Goal: Contribute content: Contribute content

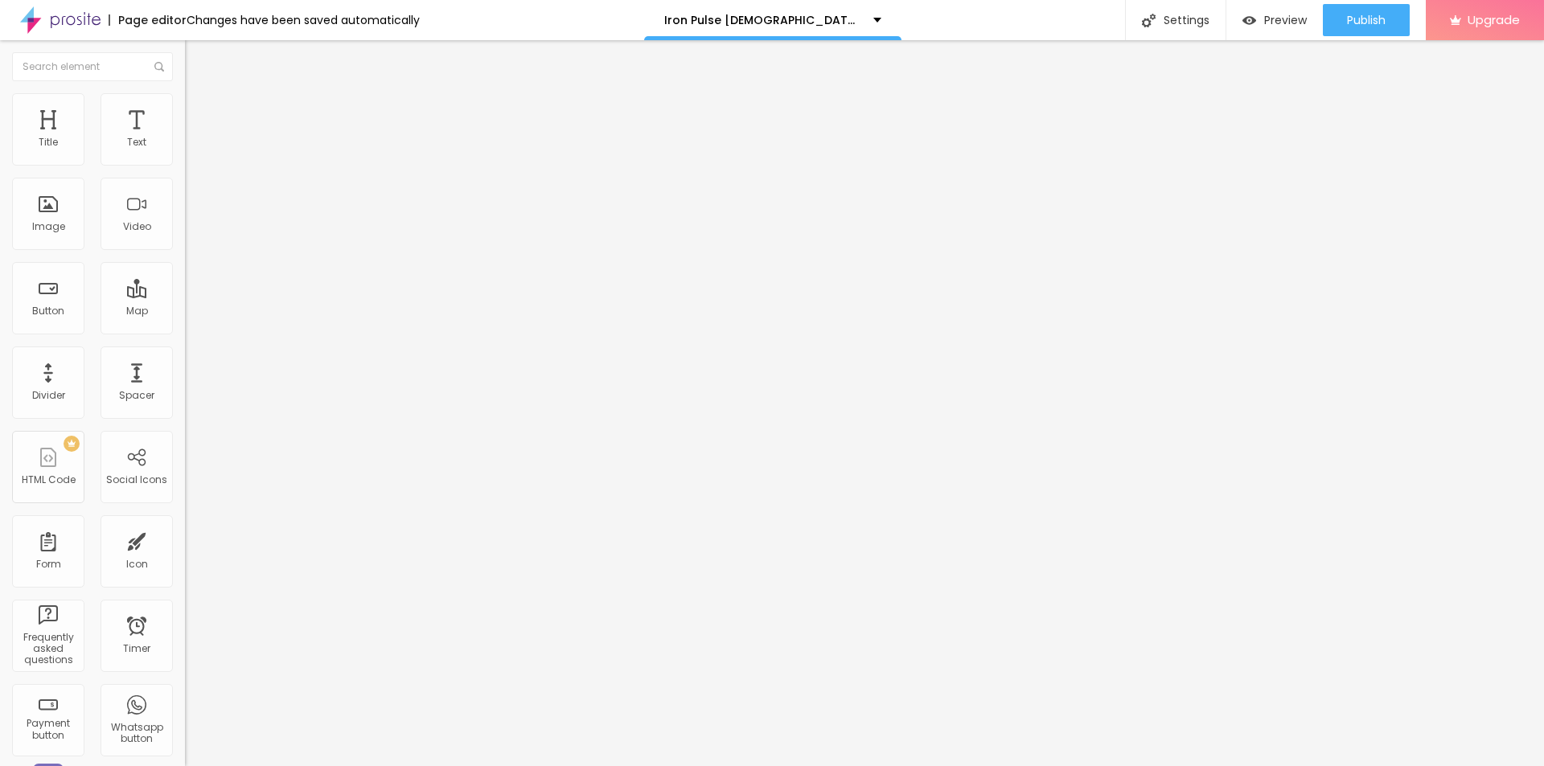
click at [185, 238] on button "button" at bounding box center [196, 229] width 23 height 17
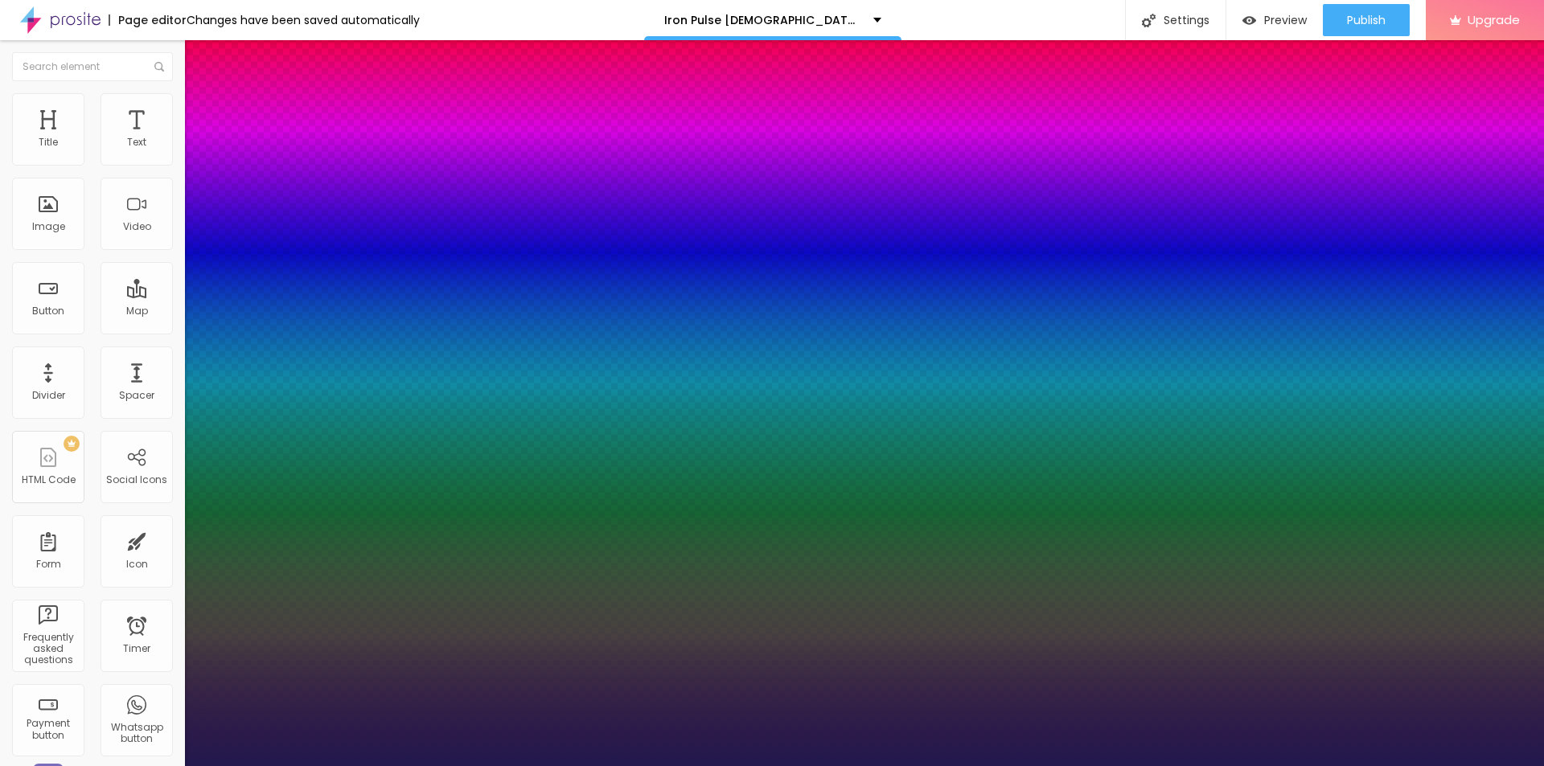
type input "1"
type input "17"
type input "1"
type input "18"
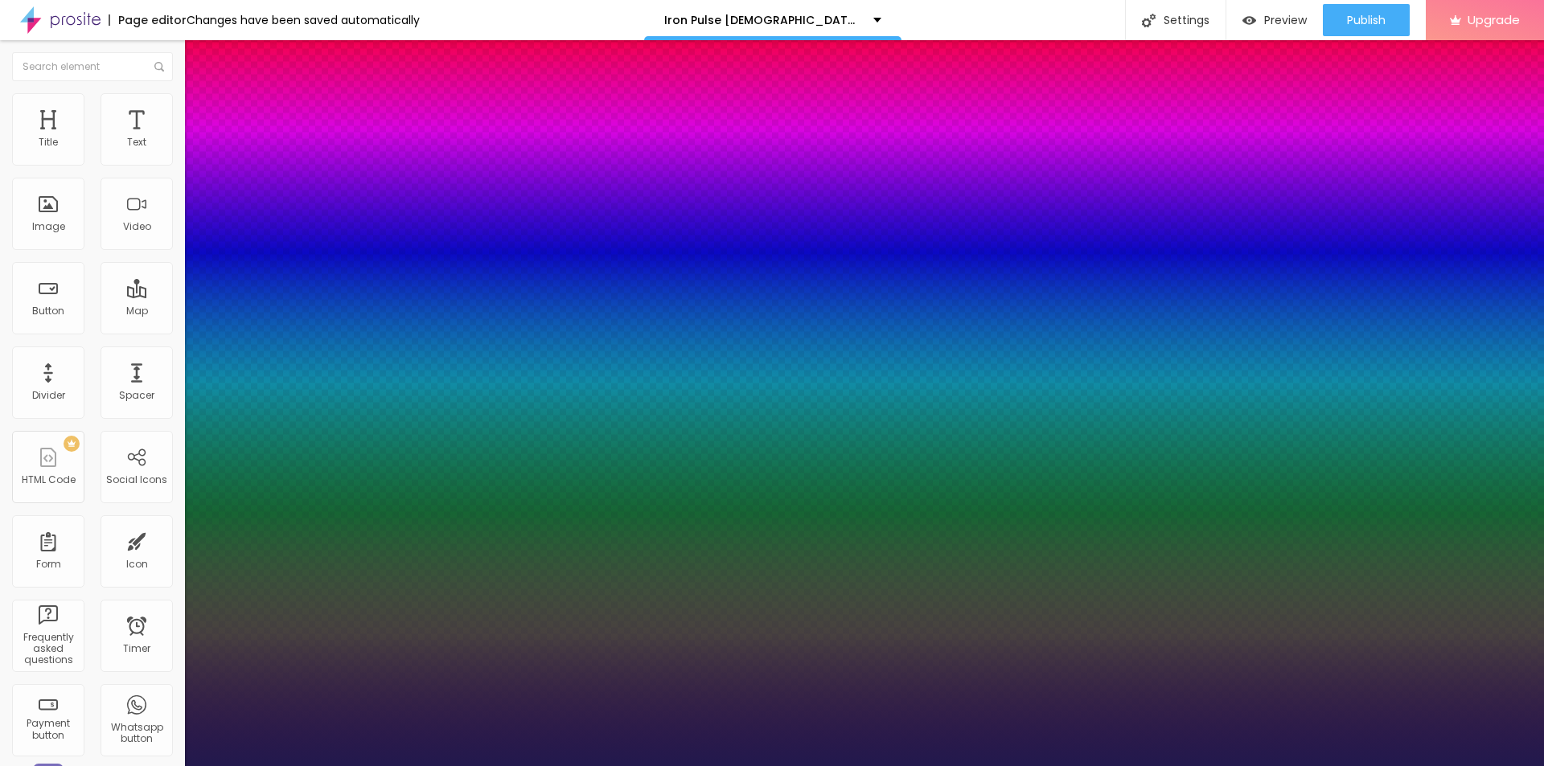
type input "18"
type input "1"
type input "20"
type input "1"
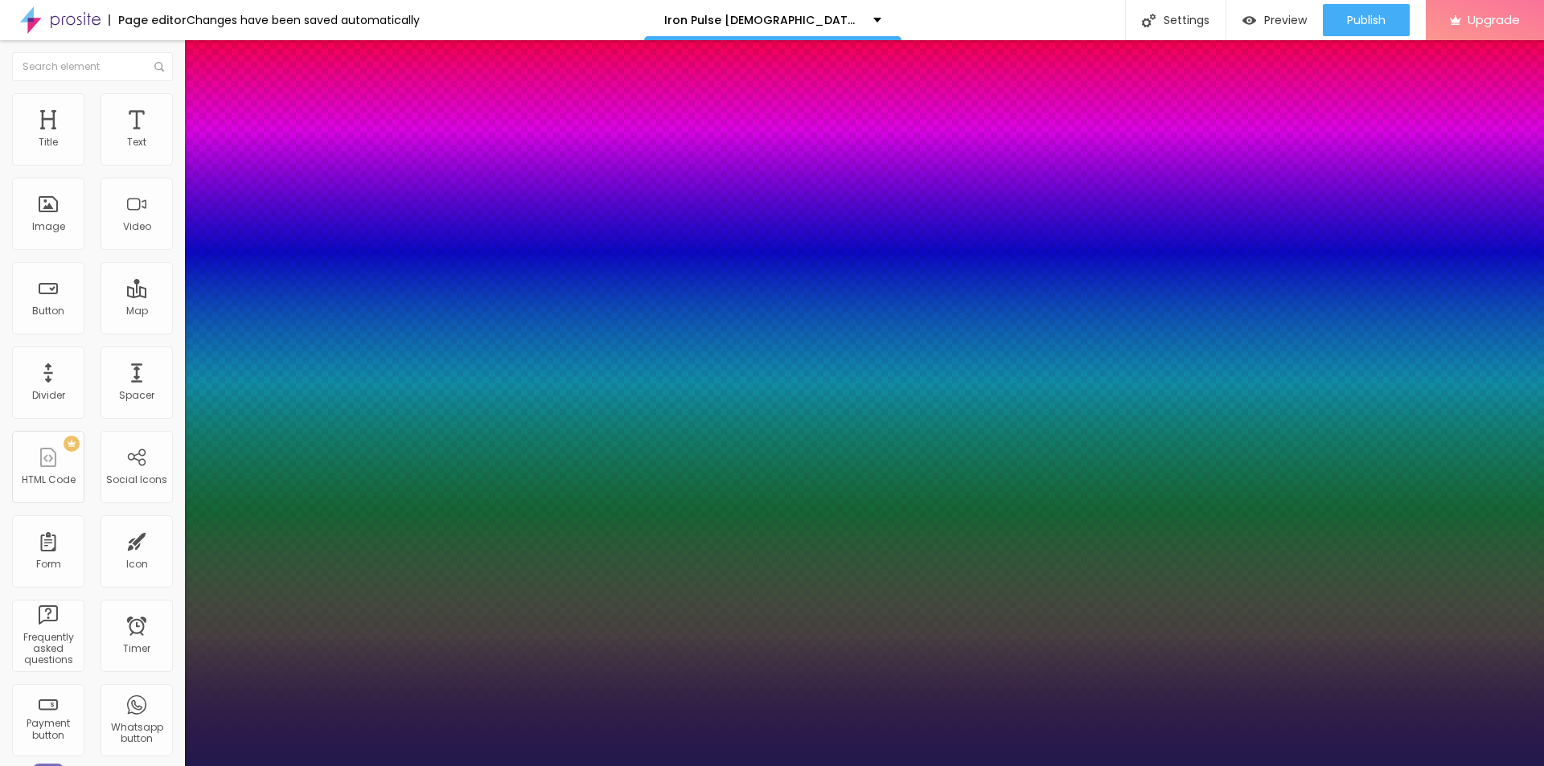
type input "21"
type input "1"
type input "22"
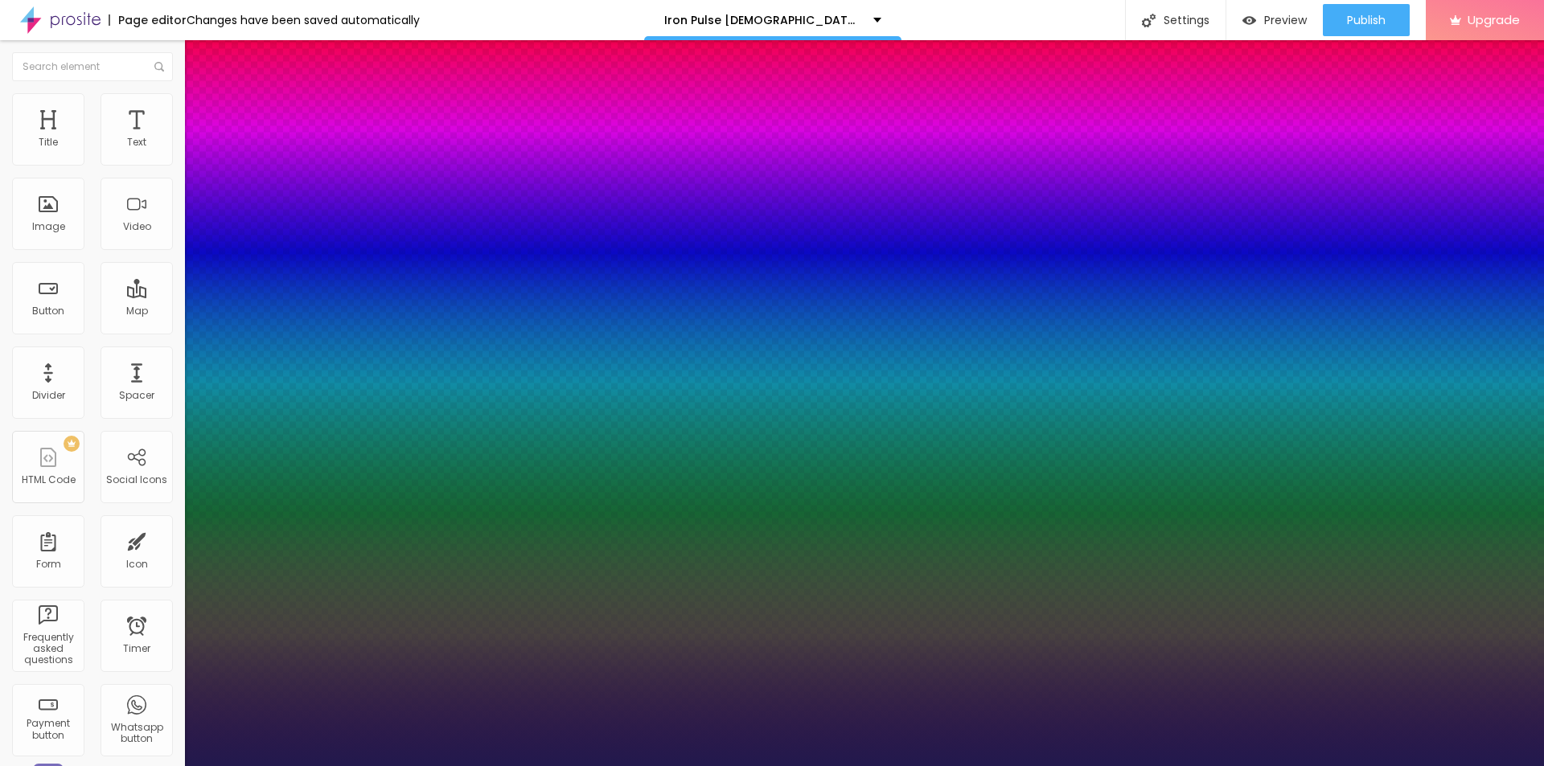
type input "1"
type input "24"
type input "1"
type input "25"
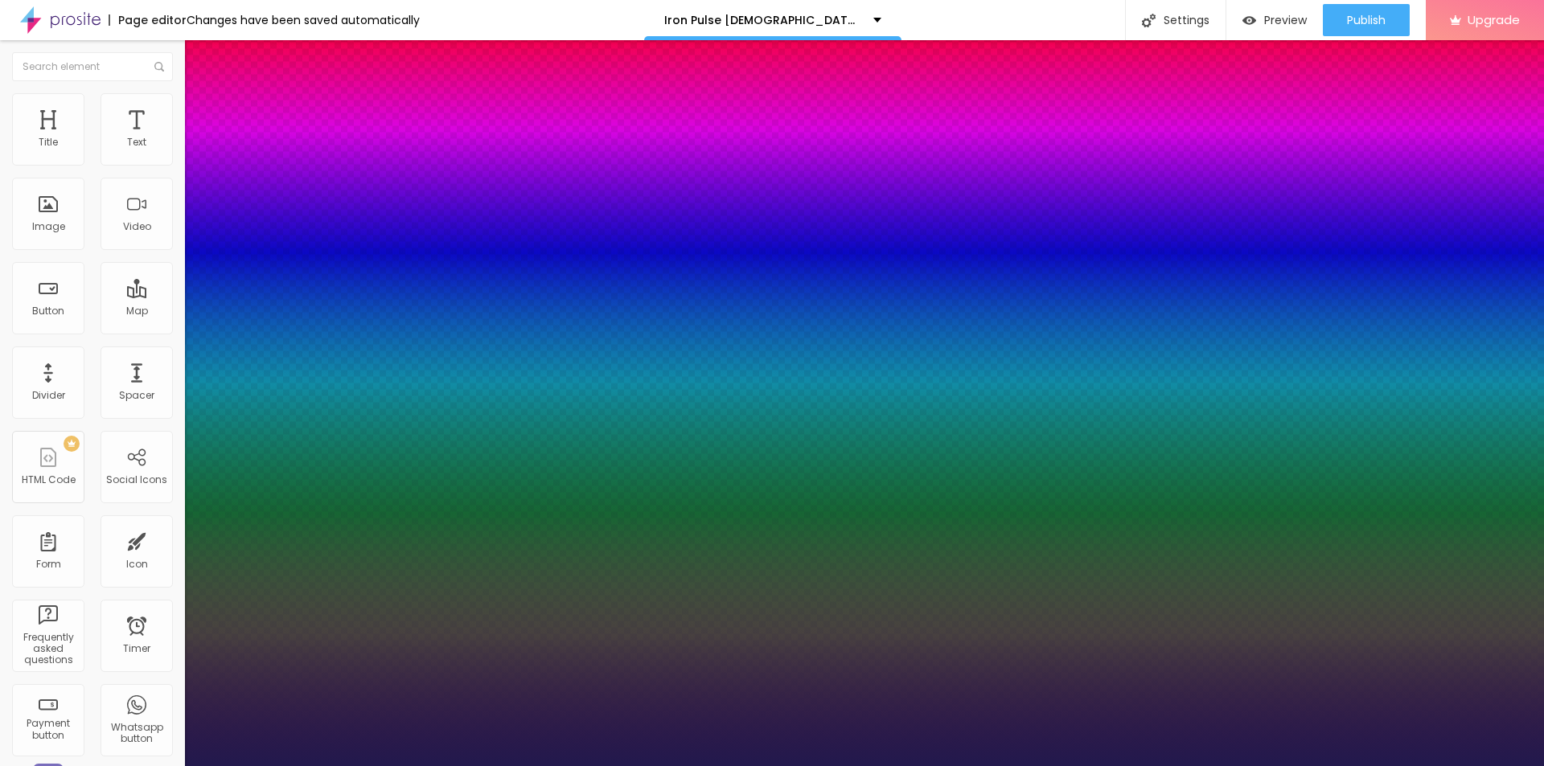
type input "25"
type input "1"
type input "26"
type input "1"
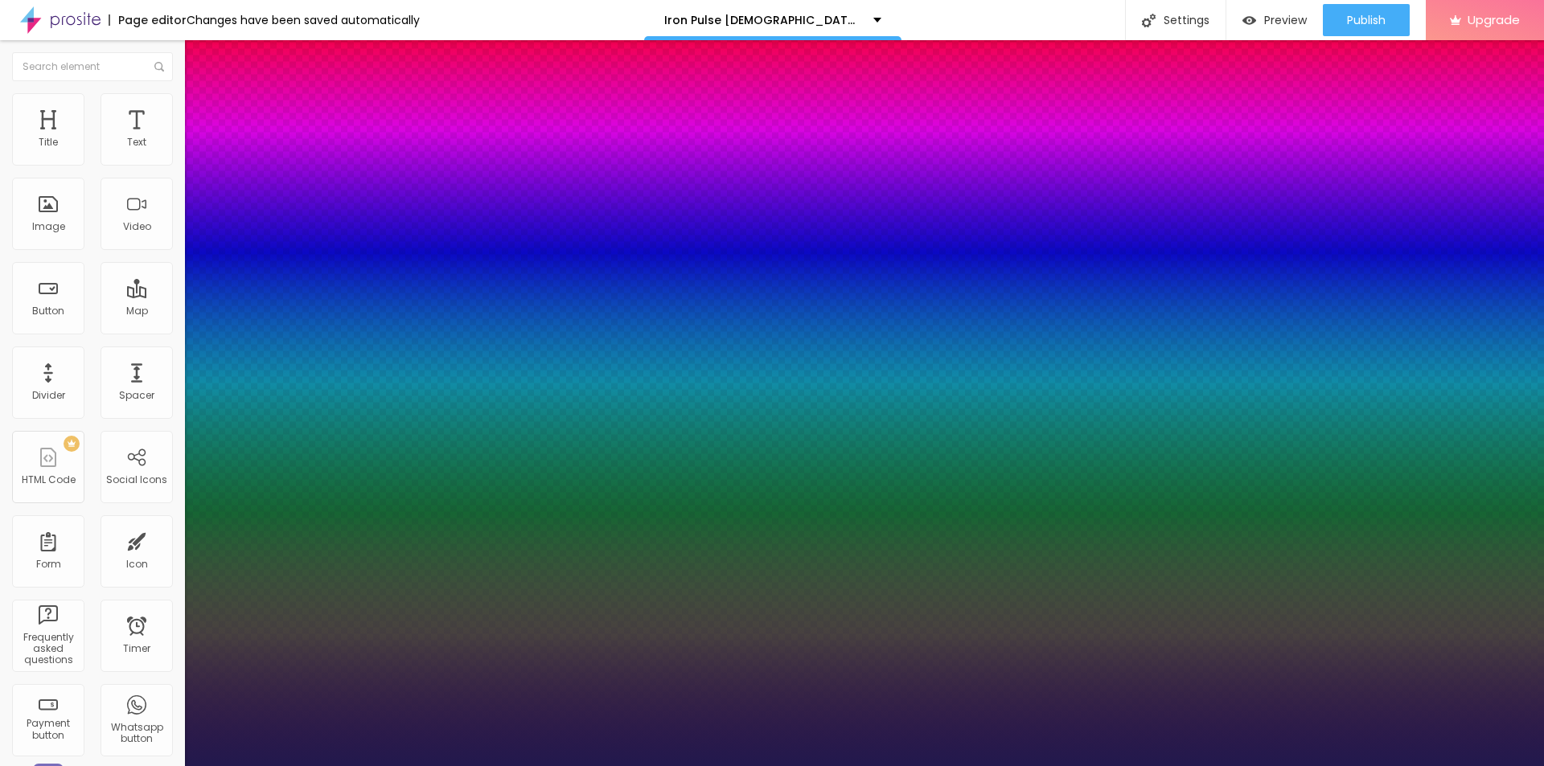
type input "27"
type input "1"
drag, startPoint x: 219, startPoint y: 452, endPoint x: 231, endPoint y: 455, distance: 12.5
type input "27"
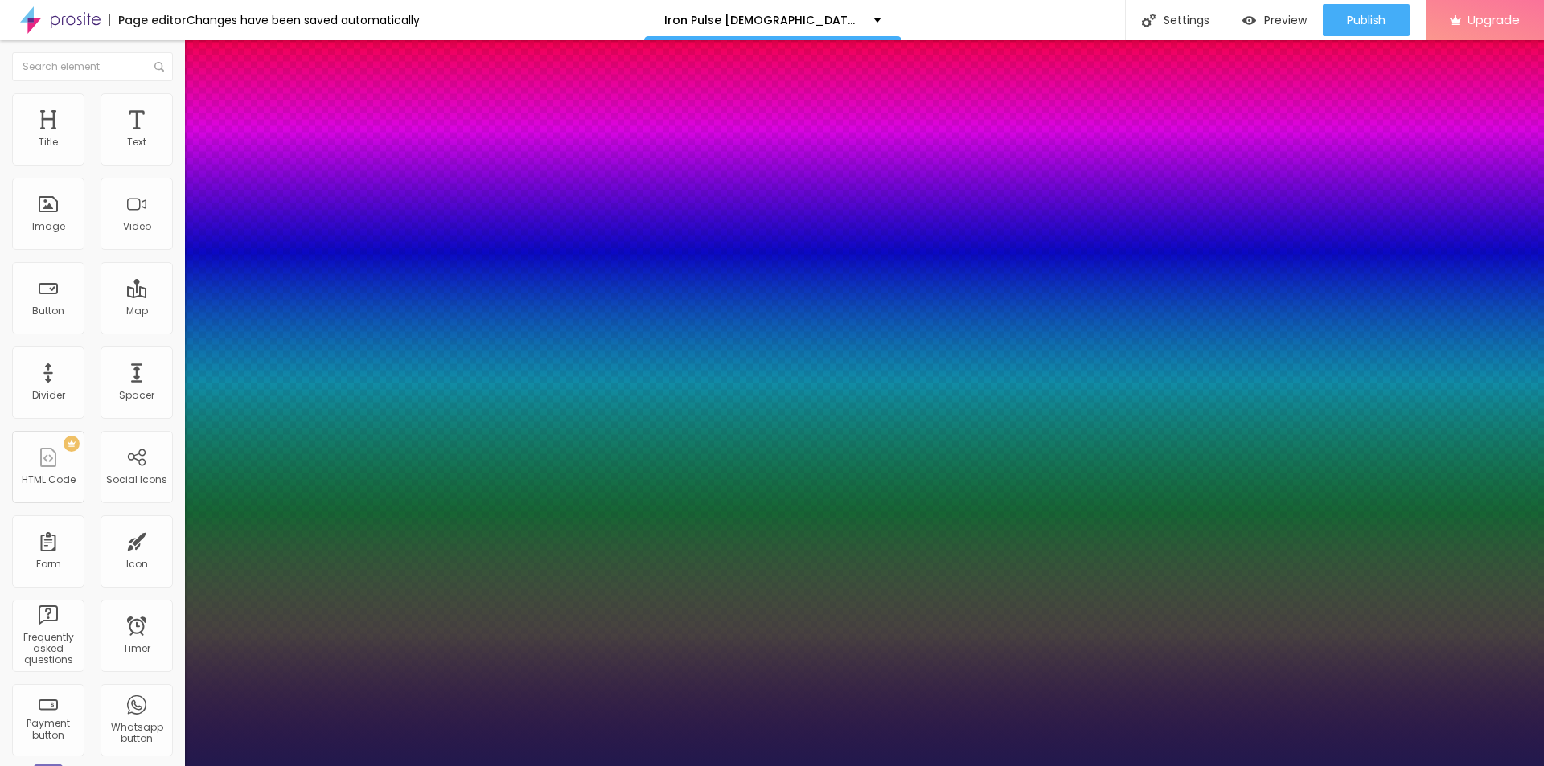
click at [700, 766] on div at bounding box center [772, 766] width 1544 height 0
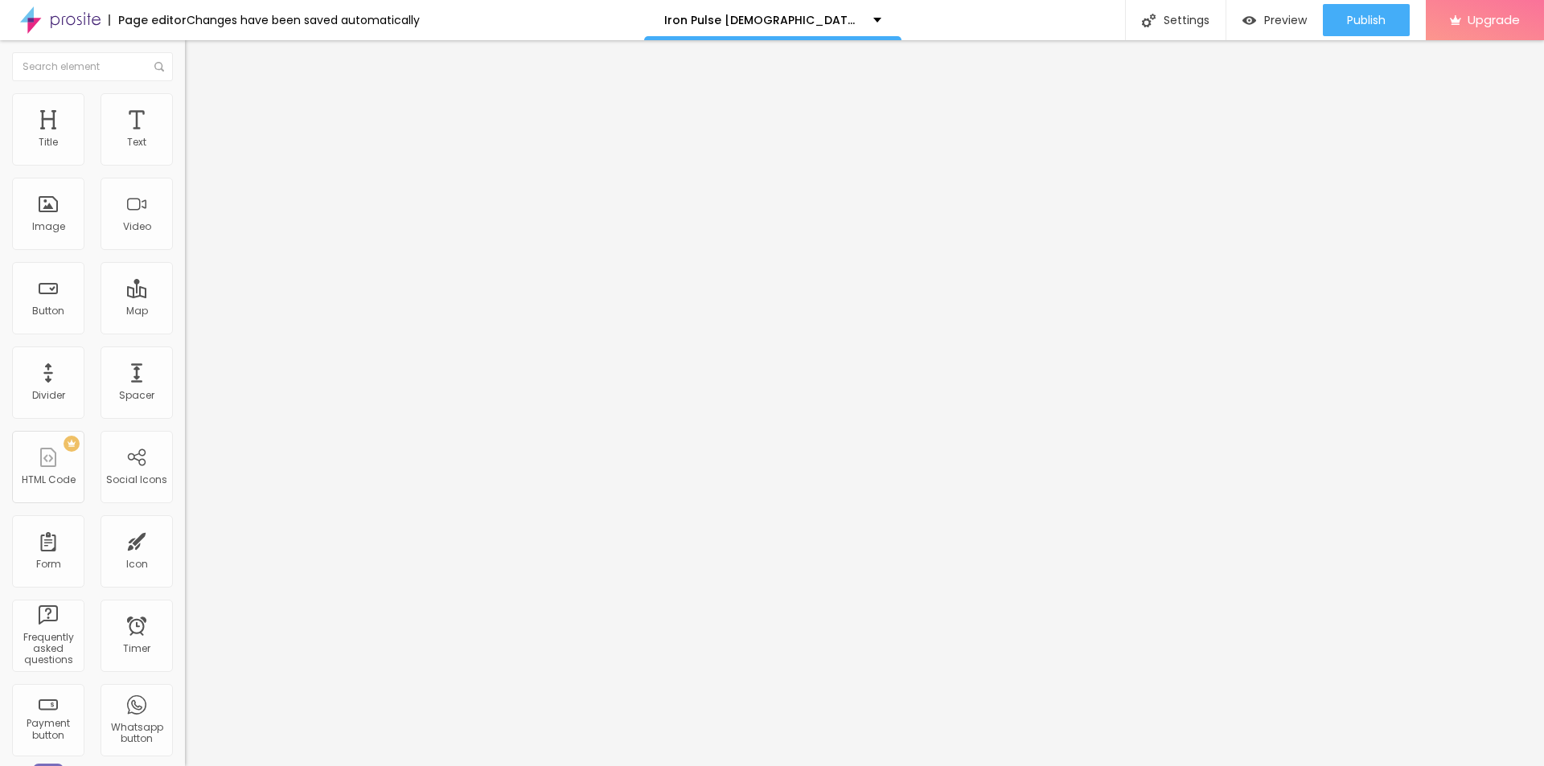
click at [185, 138] on span "Add image" at bounding box center [218, 132] width 66 height 14
click at [185, 162] on input "text" at bounding box center [281, 154] width 193 height 16
paste input "Iron Pulse [DEMOGRAPHIC_DATA][MEDICAL_DATA]"
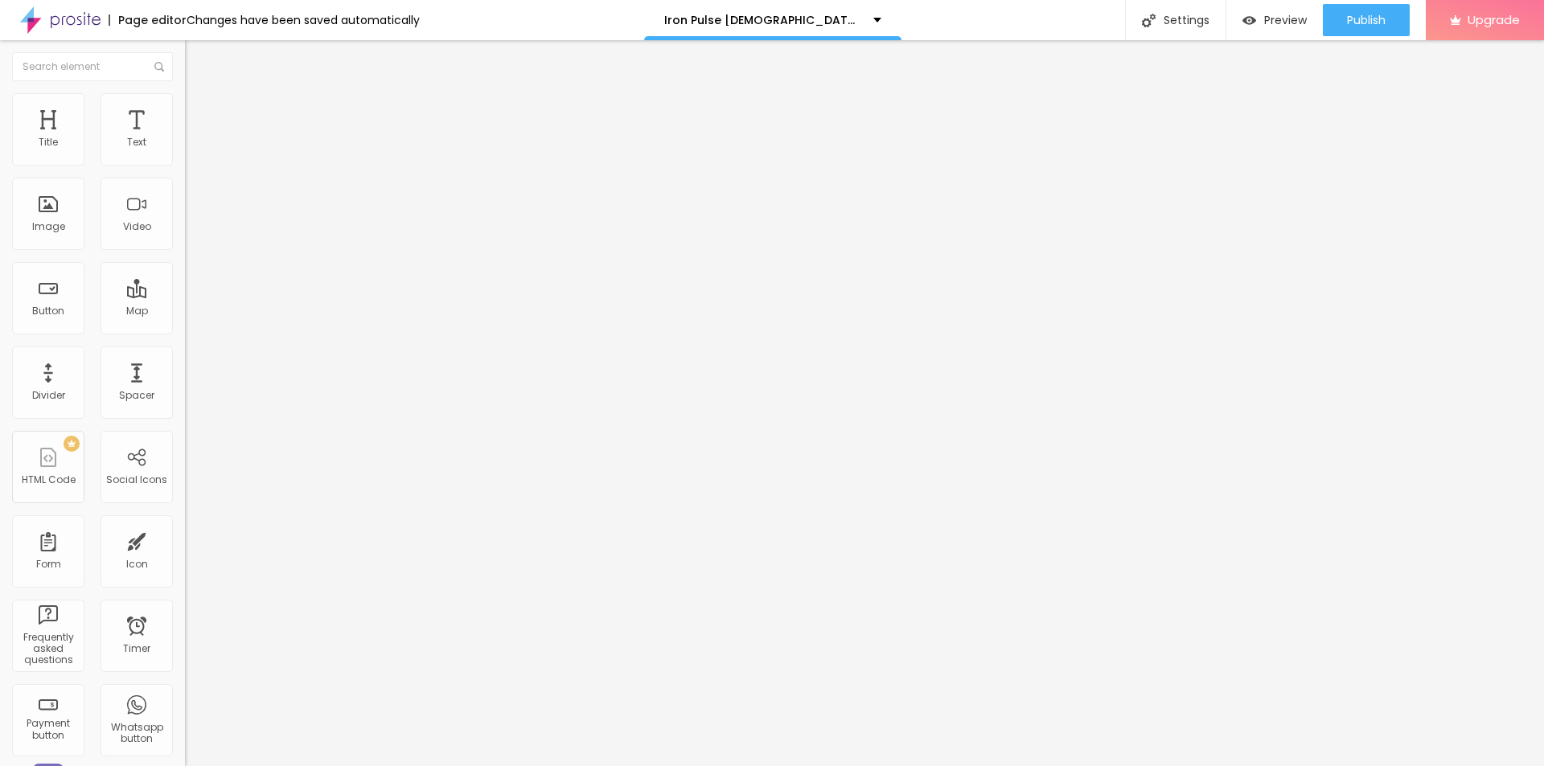
type input "Iron Pulse [DEMOGRAPHIC_DATA][MEDICAL_DATA]"
click at [185, 330] on input "https://" at bounding box center [281, 322] width 193 height 16
paste input "[DOMAIN_NAME][URL]"
type input "[URL][DOMAIN_NAME]"
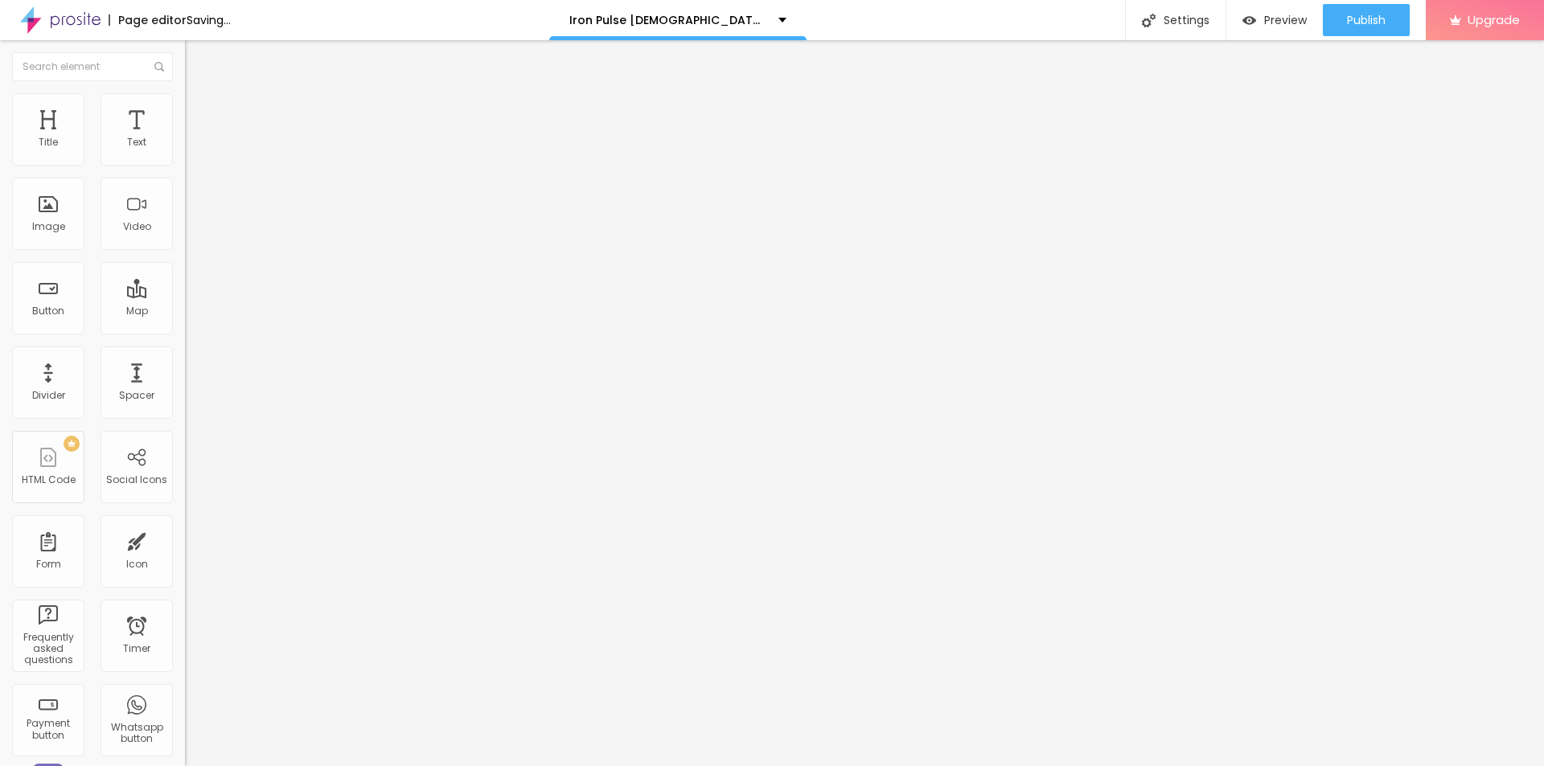
click at [185, 93] on img at bounding box center [192, 100] width 14 height 14
type input "95"
type input "70"
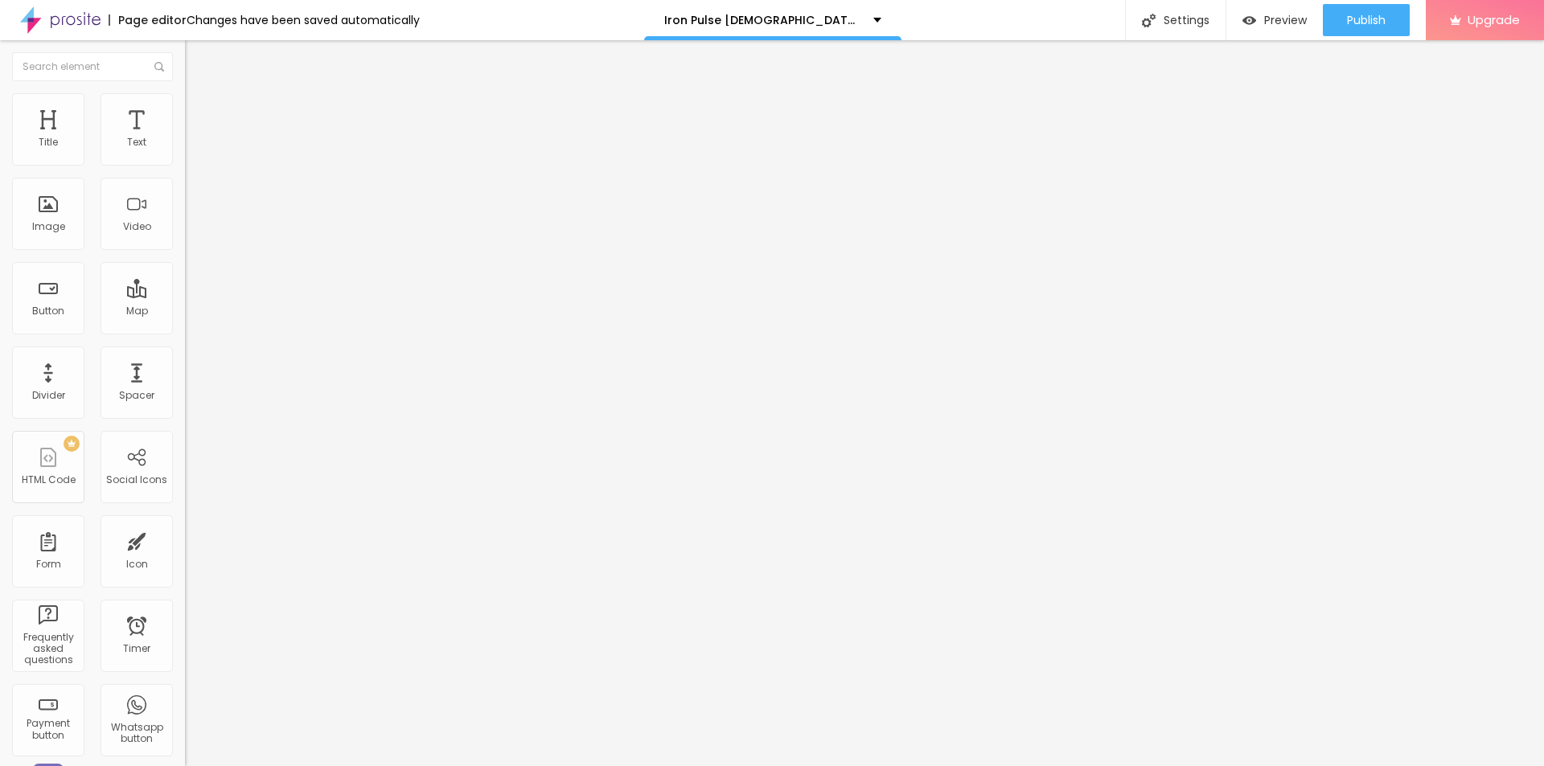
type input "65"
type input "60"
type input "55"
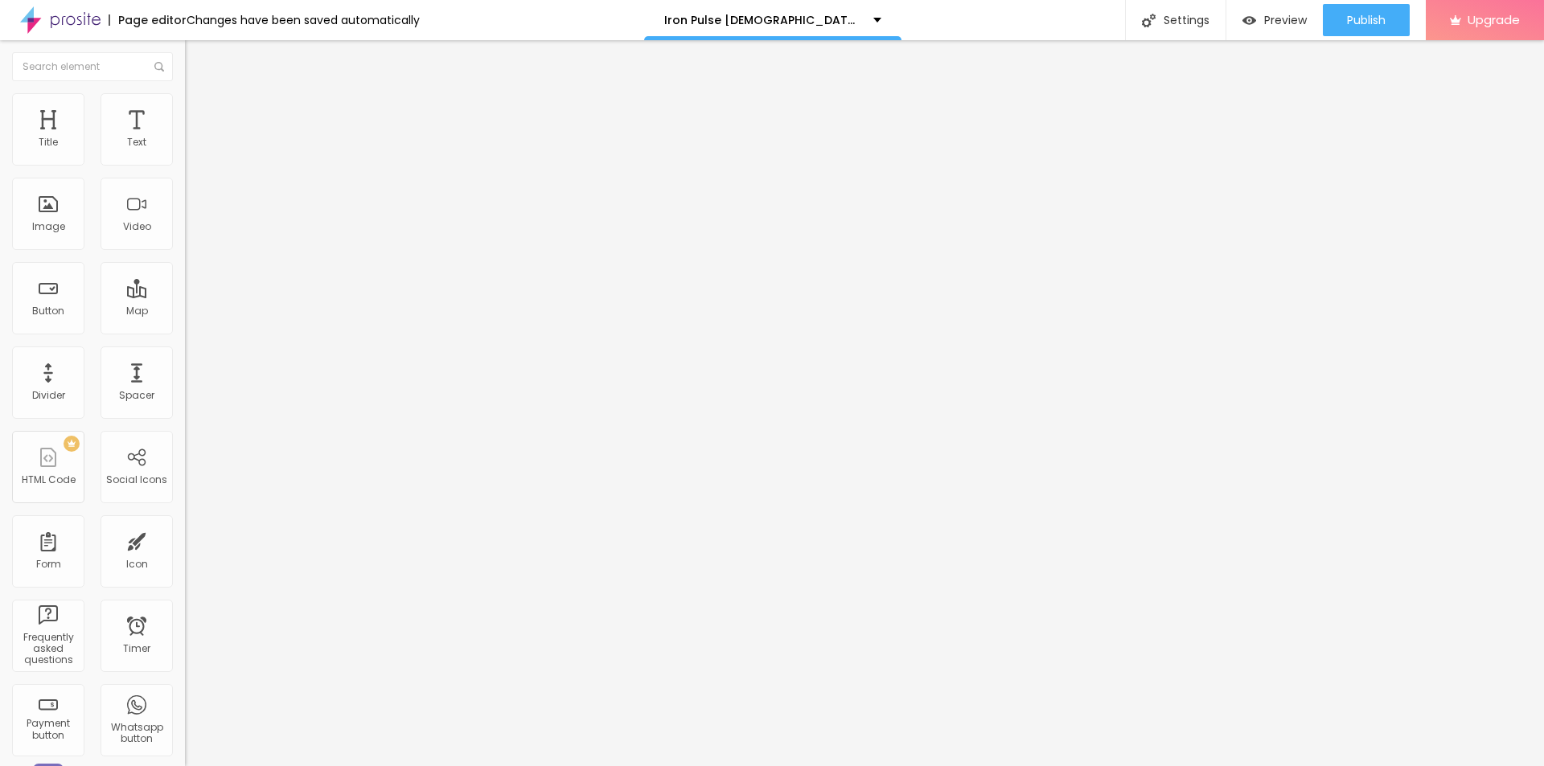
type input "55"
type input "50"
drag, startPoint x: 164, startPoint y: 170, endPoint x: 80, endPoint y: 174, distance: 83.8
type input "50"
click at [185, 165] on input "range" at bounding box center [237, 158] width 104 height 13
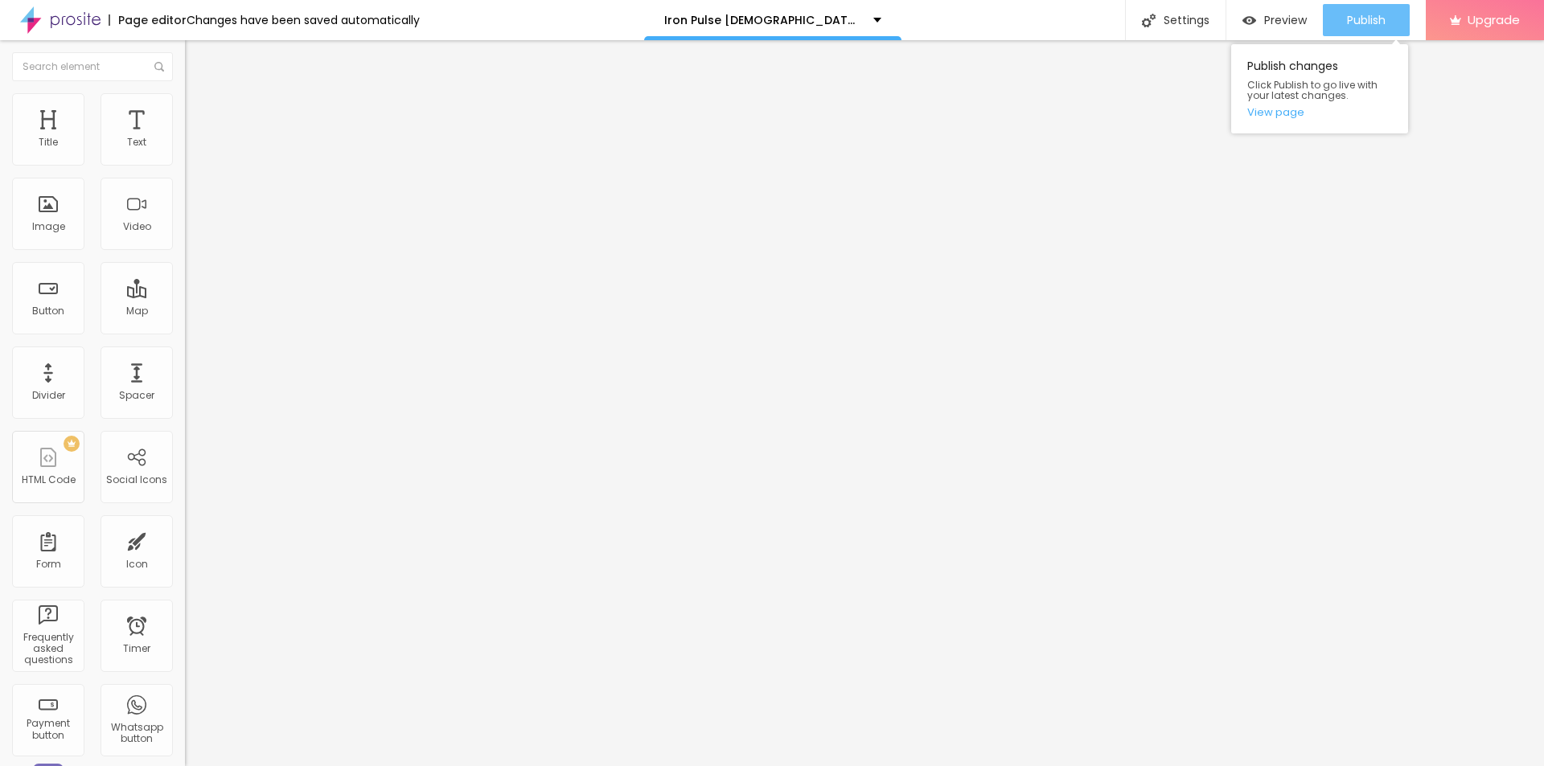
click at [1366, 28] on div "Publish" at bounding box center [1366, 20] width 39 height 32
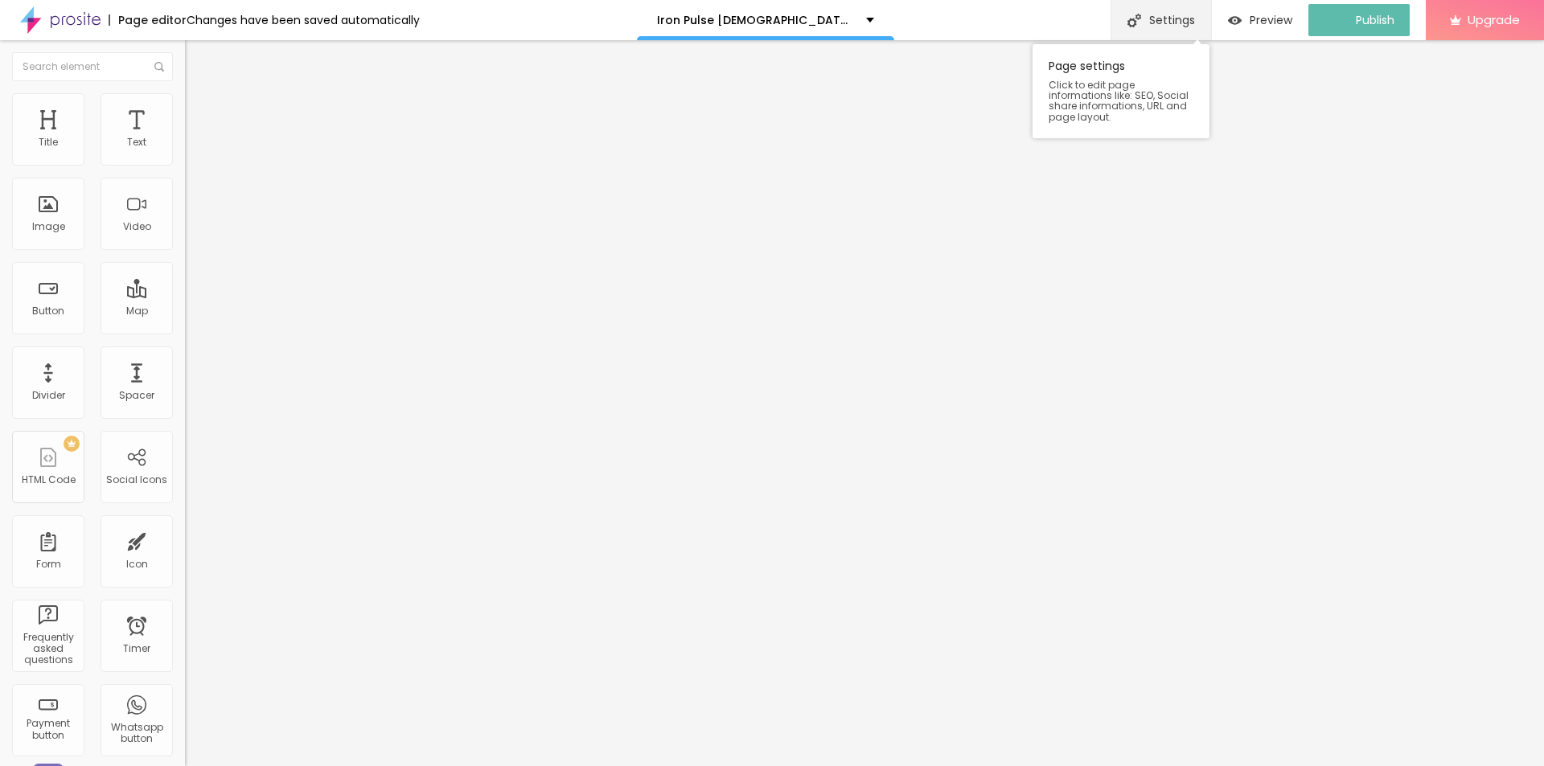
click at [1159, 10] on div "Settings" at bounding box center [1160, 20] width 101 height 40
paste input "Iron Pulse"
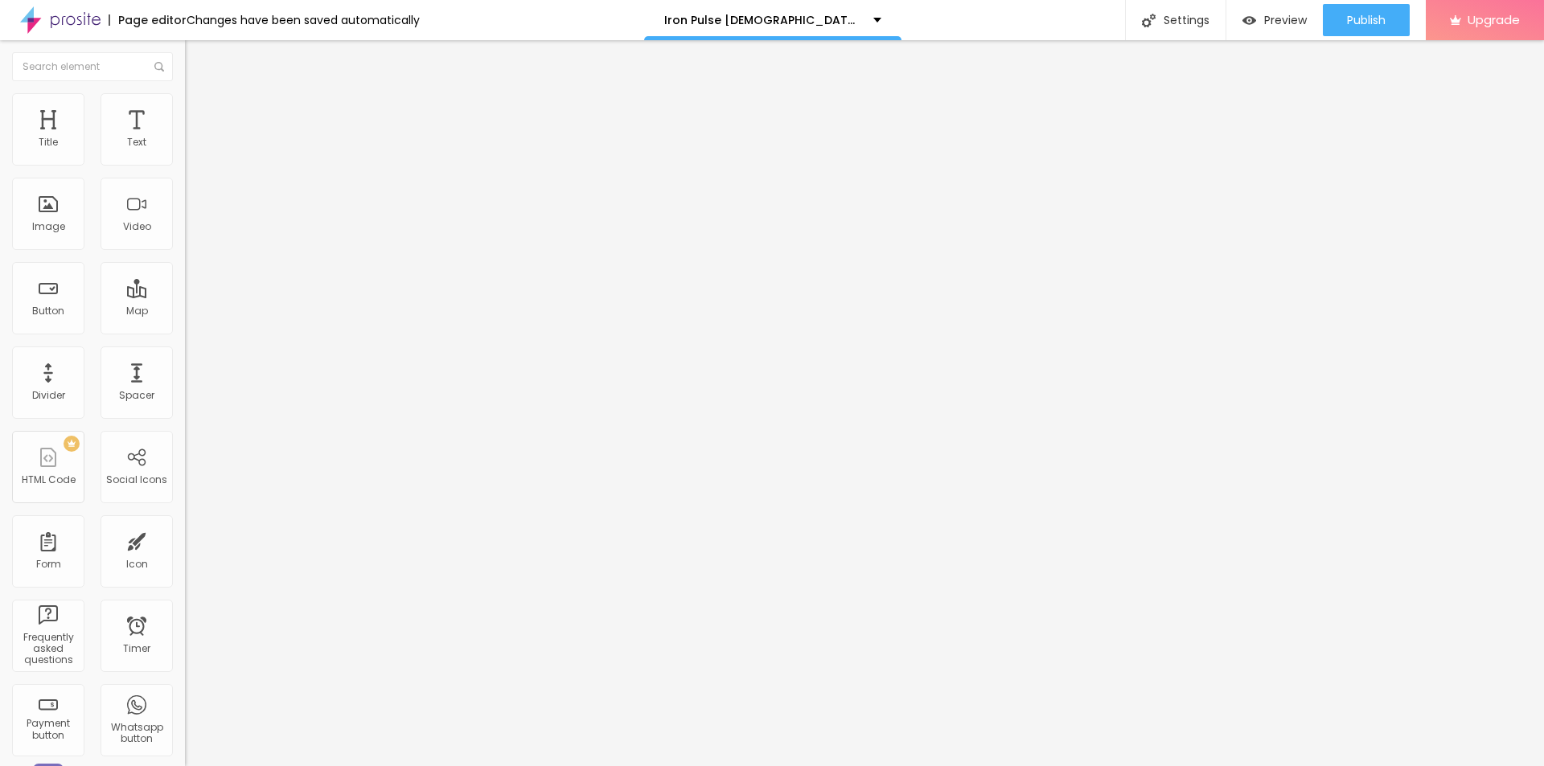
drag, startPoint x: 683, startPoint y: 331, endPoint x: 599, endPoint y: 332, distance: 83.6
copy span "Page Title"
paste input "Iron Pulse [DEMOGRAPHIC_DATA][MEDICAL_DATA] Supplement | Power, Strength & Sexu…"
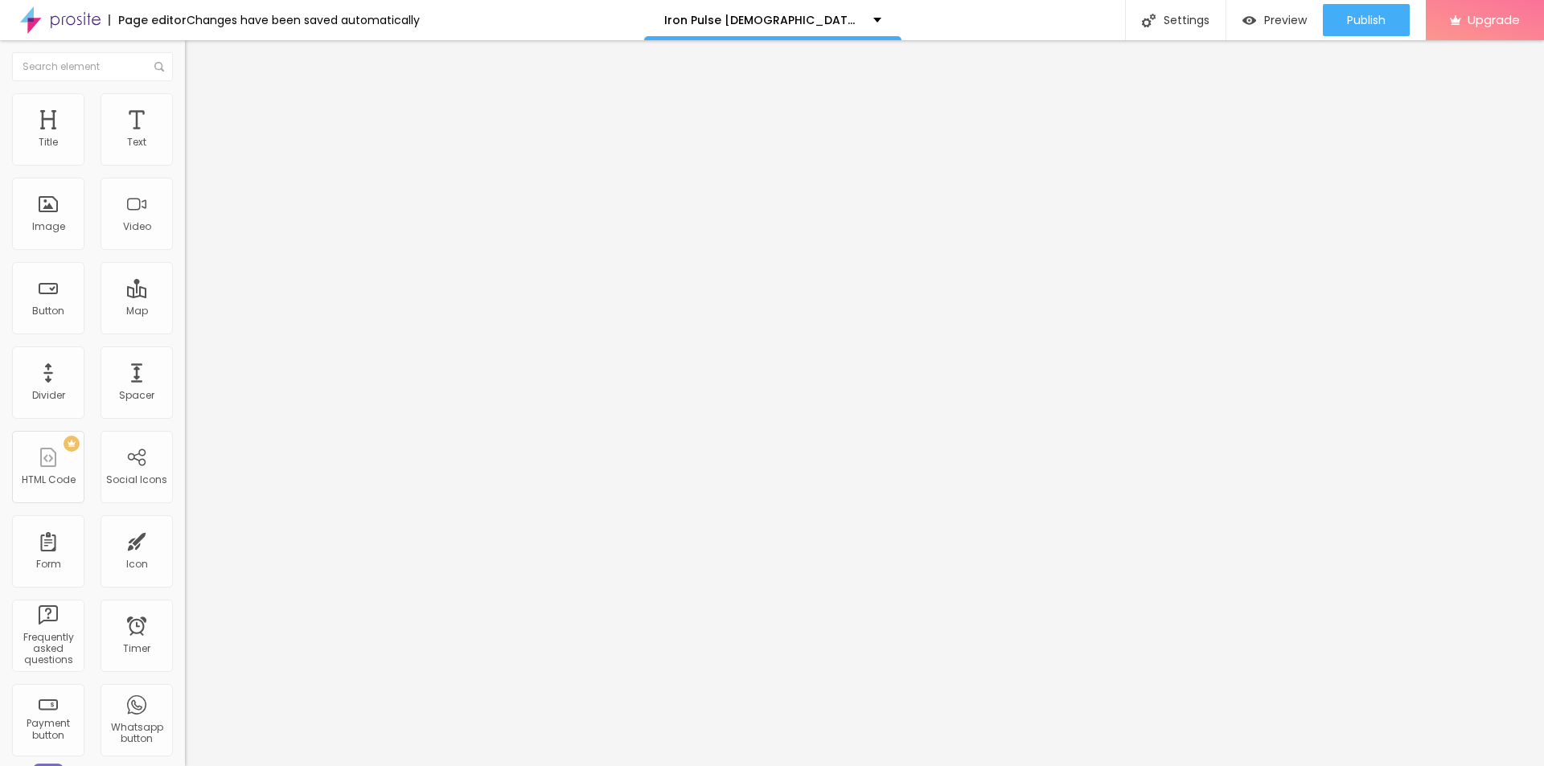
scroll to position [0, 3]
type input "Iron Pulse [DEMOGRAPHIC_DATA][MEDICAL_DATA] Supplement | Power, Strength & Sexu…"
drag, startPoint x: 720, startPoint y: 416, endPoint x: 615, endPoint y: 413, distance: 105.4
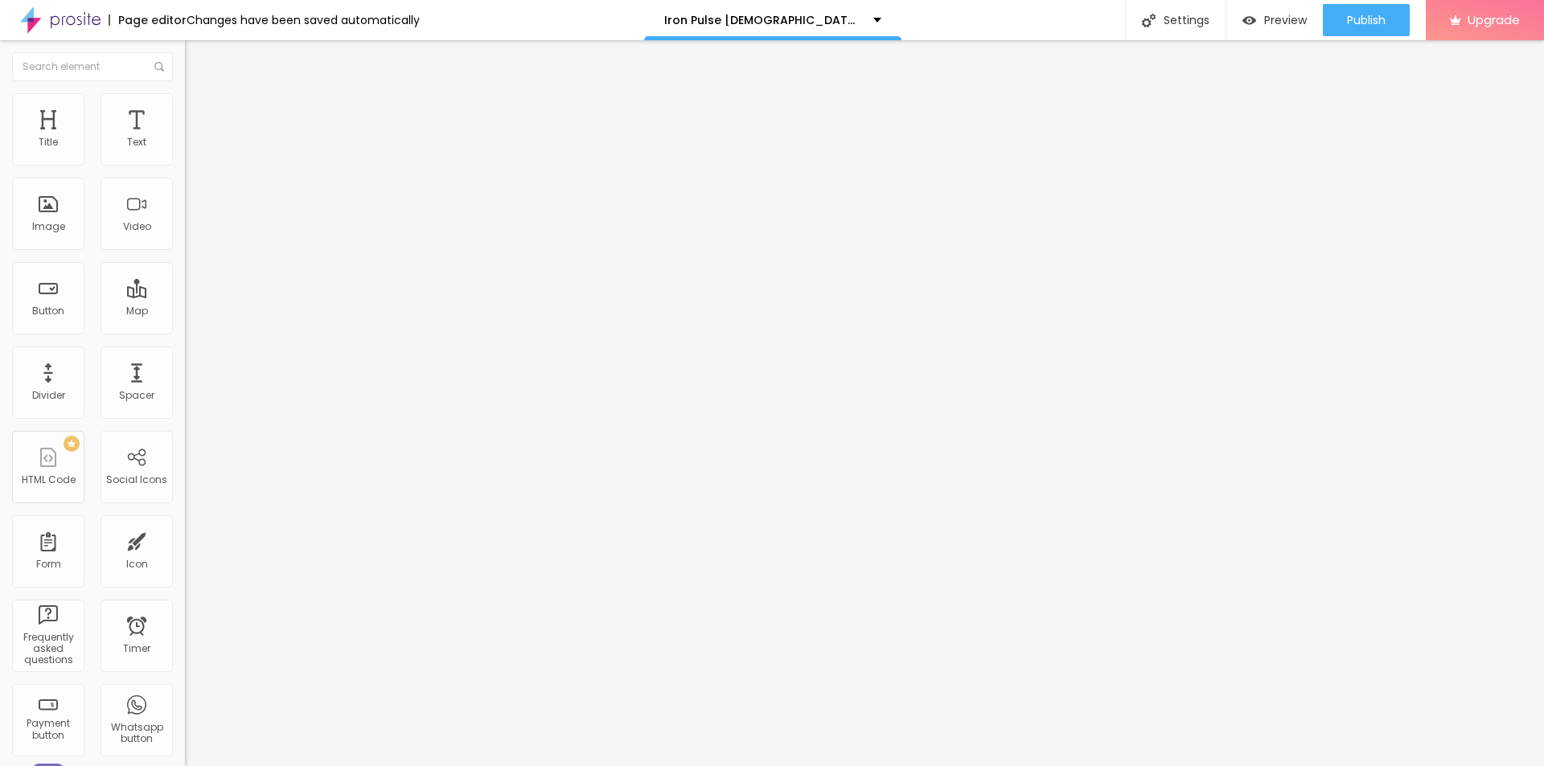
copy span "age Description"
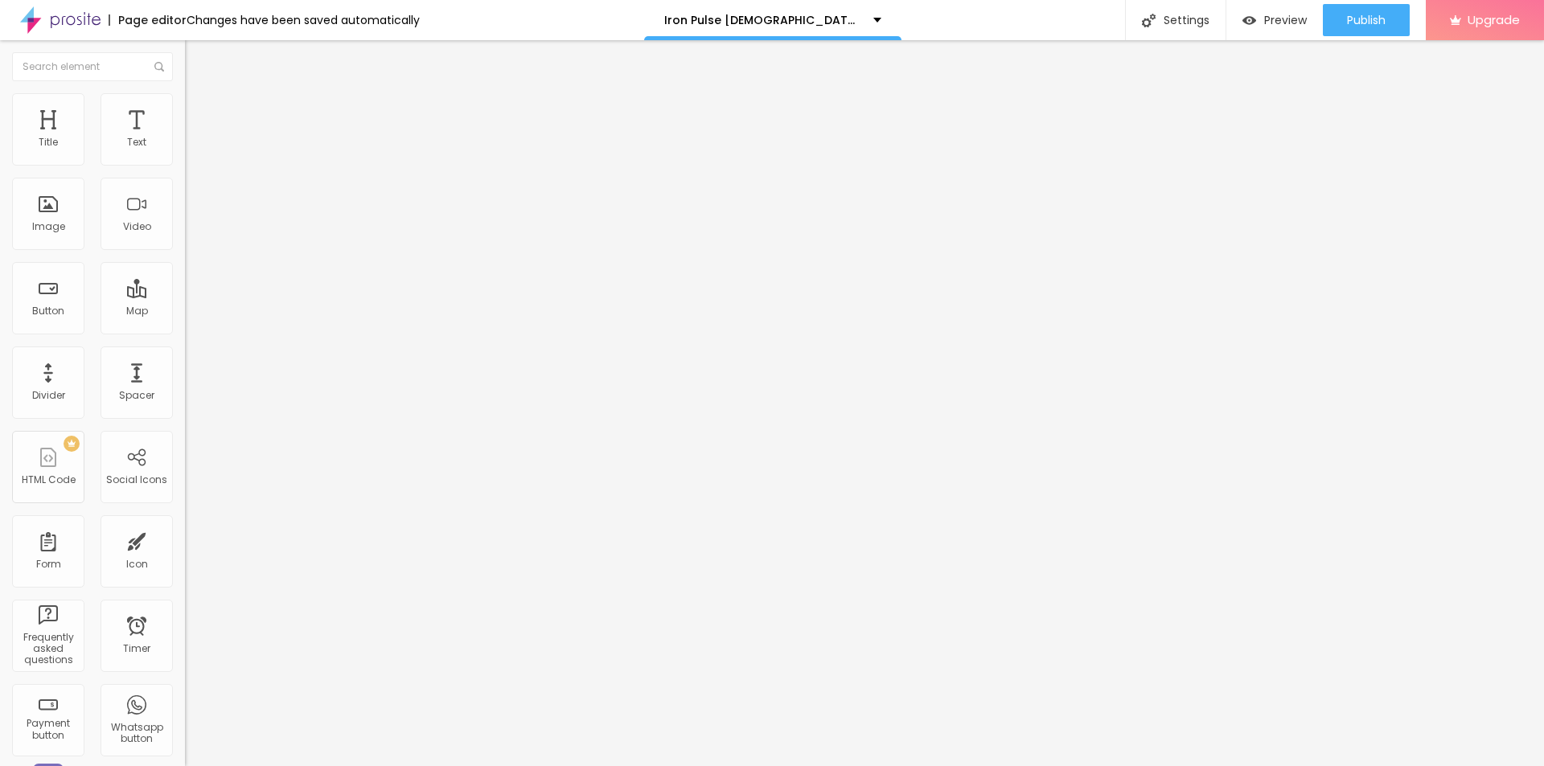
paste textarea "[PERSON_NAME], libido & confidence with Iron Pulse [DEMOGRAPHIC_DATA][MEDICAL_D…"
type textarea "[PERSON_NAME], libido & confidence with Iron Pulse [DEMOGRAPHIC_DATA][MEDICAL_D…"
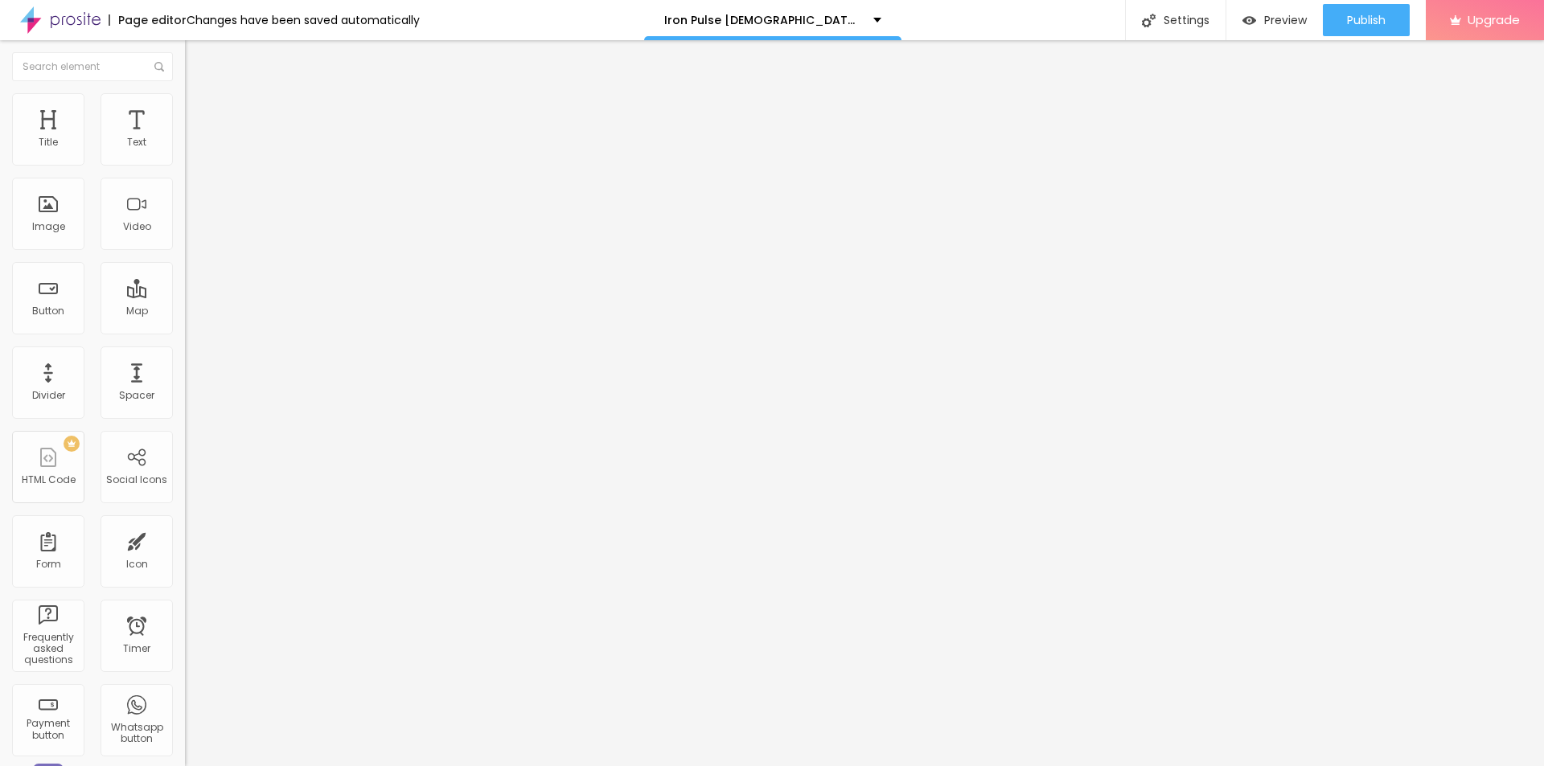
drag, startPoint x: 790, startPoint y: 351, endPoint x: 585, endPoint y: 351, distance: 205.0
paste textarea "Iron Pulse [DEMOGRAPHIC_DATA][MEDICAL_DATA]"
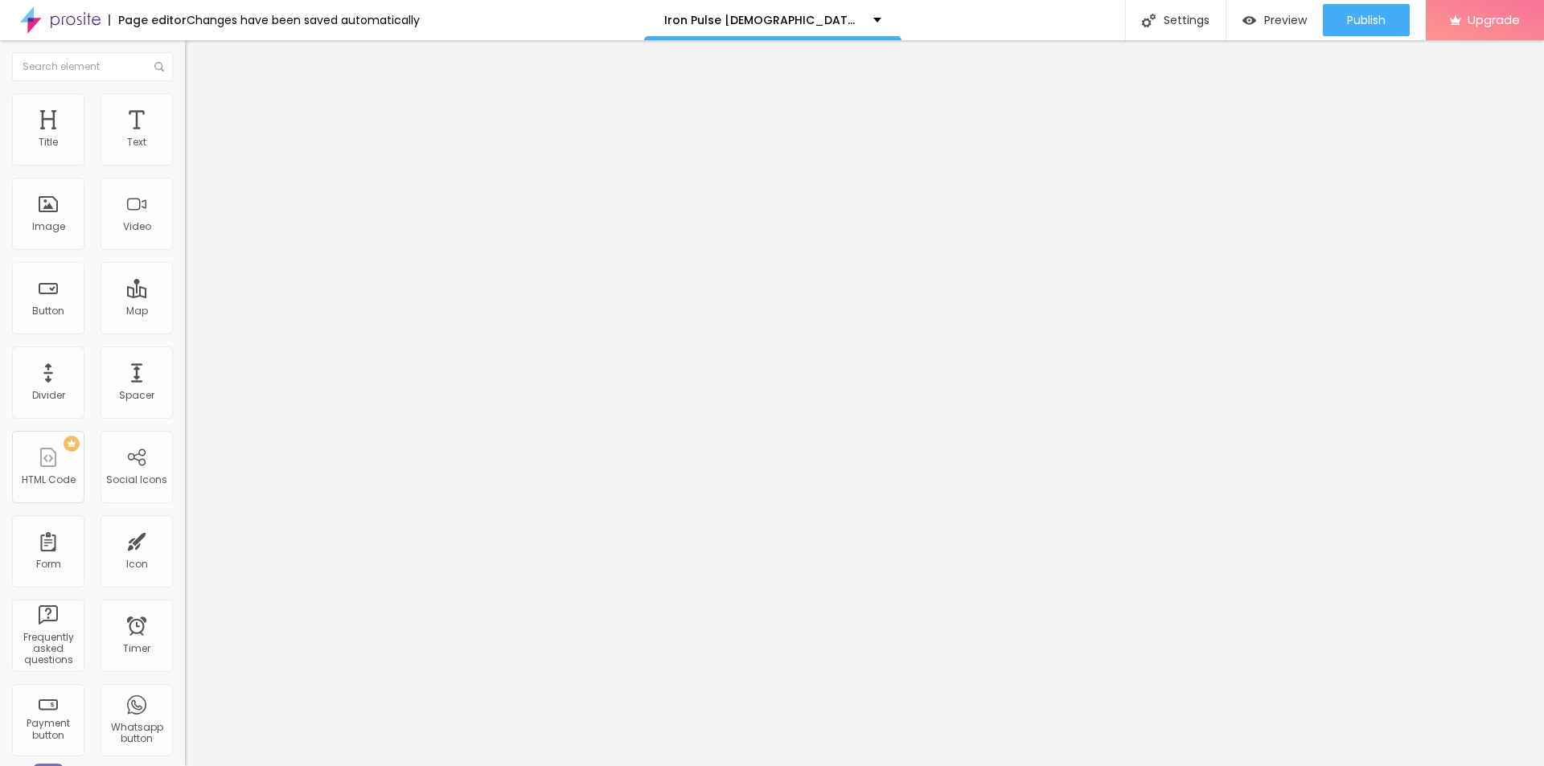
type textarea "Iron Pulse [DEMOGRAPHIC_DATA][MEDICAL_DATA]"
click at [1332, 18] on button "Publish" at bounding box center [1366, 20] width 87 height 32
click at [1280, 112] on link "View page" at bounding box center [1319, 112] width 145 height 10
